Goal: Task Accomplishment & Management: Use online tool/utility

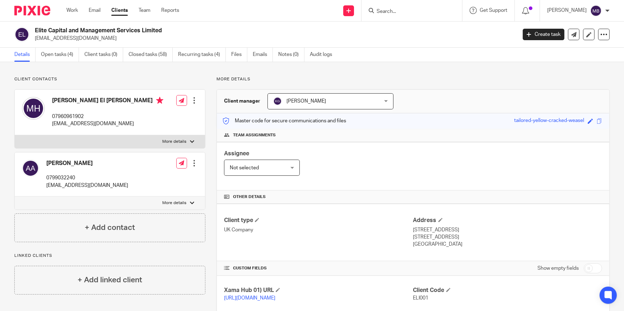
scroll to position [130, 0]
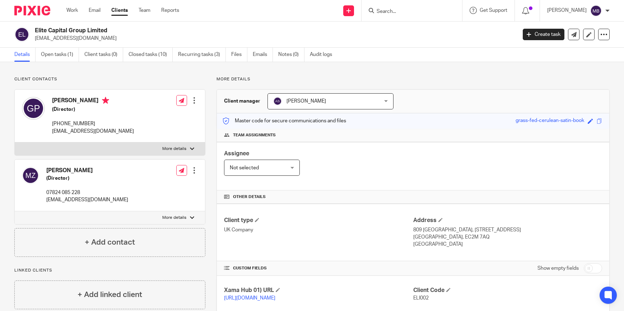
click at [400, 10] on input "Search" at bounding box center [408, 12] width 65 height 6
type input "Khaira capio"
click at [412, 30] on link at bounding box center [419, 28] width 89 height 11
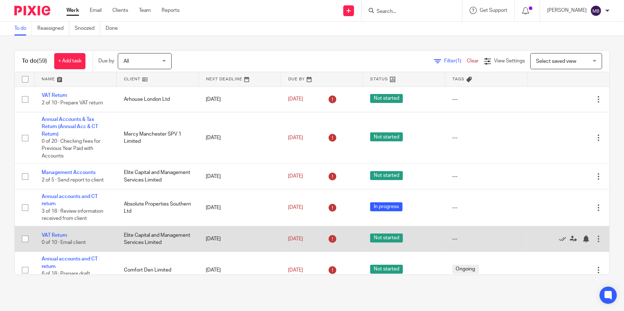
scroll to position [32, 0]
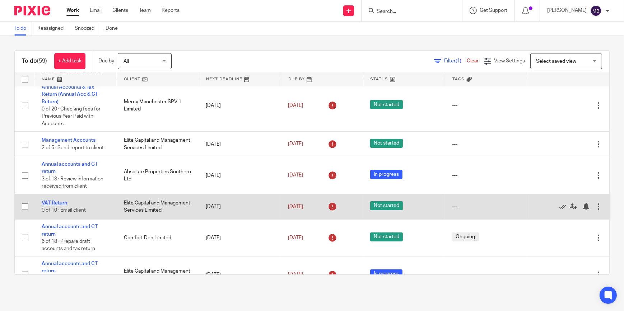
click at [59, 206] on link "VAT Return" at bounding box center [54, 203] width 25 height 5
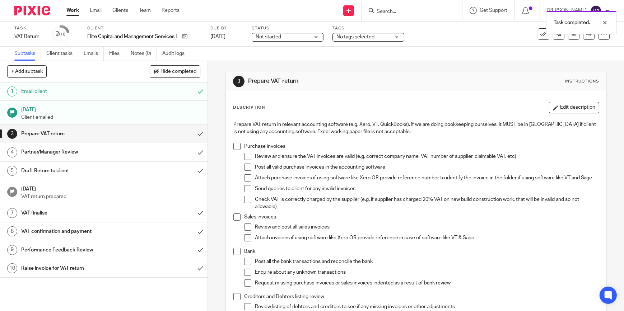
click at [39, 15] on img at bounding box center [32, 11] width 36 height 10
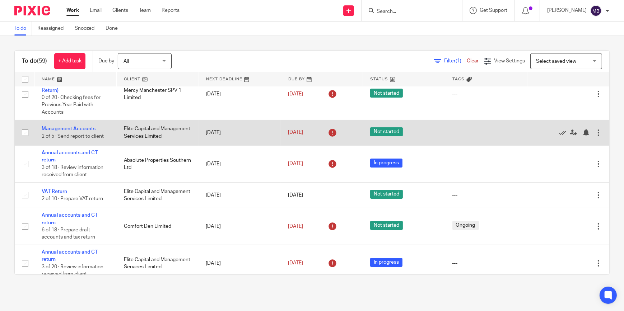
scroll to position [98, 0]
